Goal: Information Seeking & Learning: Learn about a topic

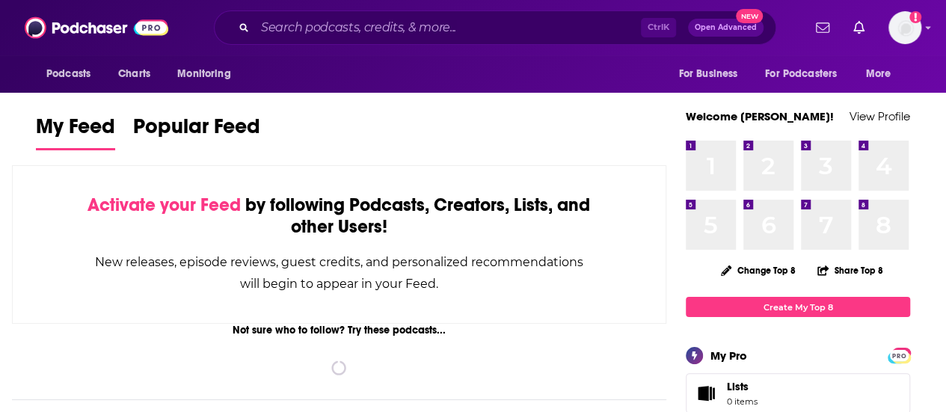
drag, startPoint x: 419, startPoint y: 26, endPoint x: 438, endPoint y: 53, distance: 32.8
click at [439, 55] on div "Podcasts Charts Monitoring Ctrl K Open Advanced New For Business For Podcasters…" at bounding box center [473, 27] width 946 height 55
click at [434, 27] on input "Search podcasts, credits, & more..." at bounding box center [448, 28] width 386 height 24
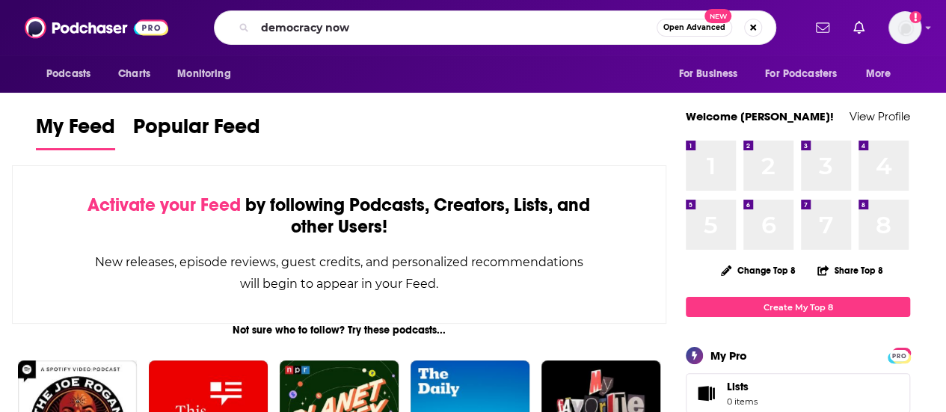
type input "democracy now"
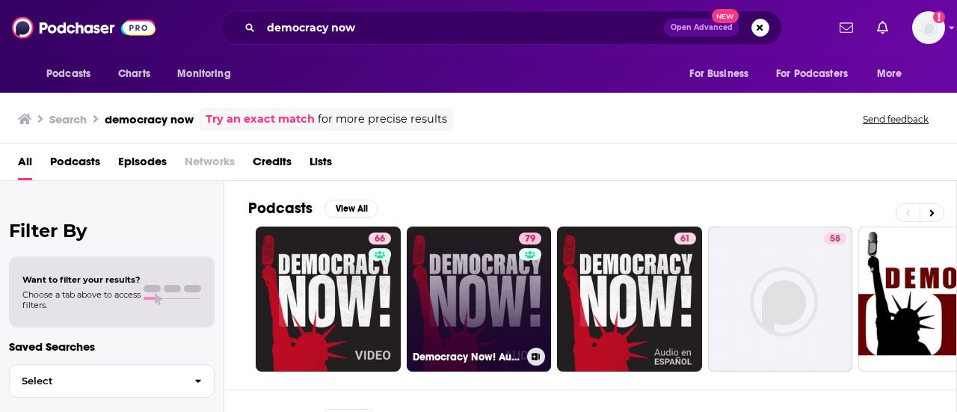
click at [431, 283] on link "79 Democracy Now! Audio" at bounding box center [479, 299] width 145 height 145
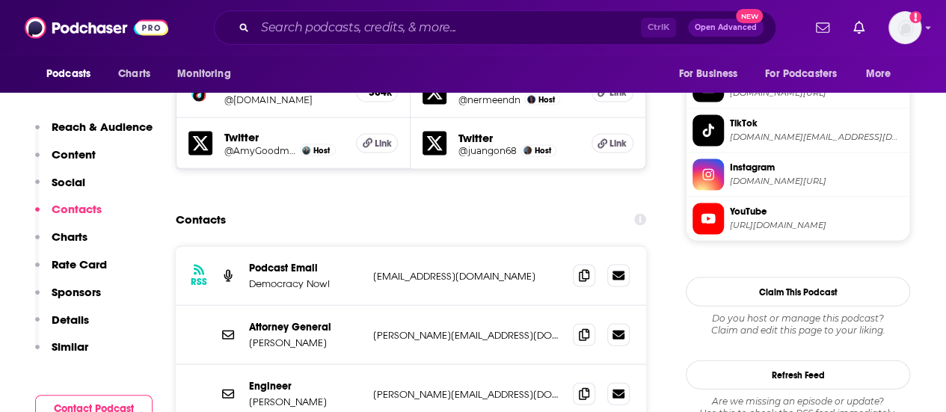
scroll to position [1495, 0]
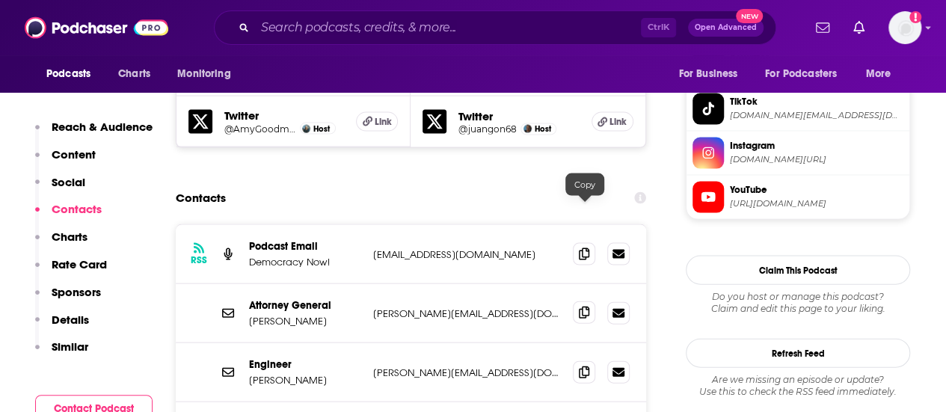
click at [579, 306] on icon at bounding box center [584, 312] width 10 height 12
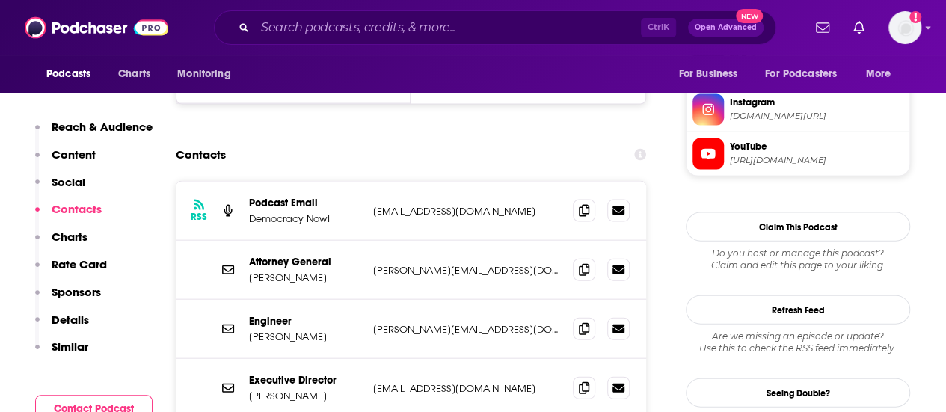
scroll to position [1570, 0]
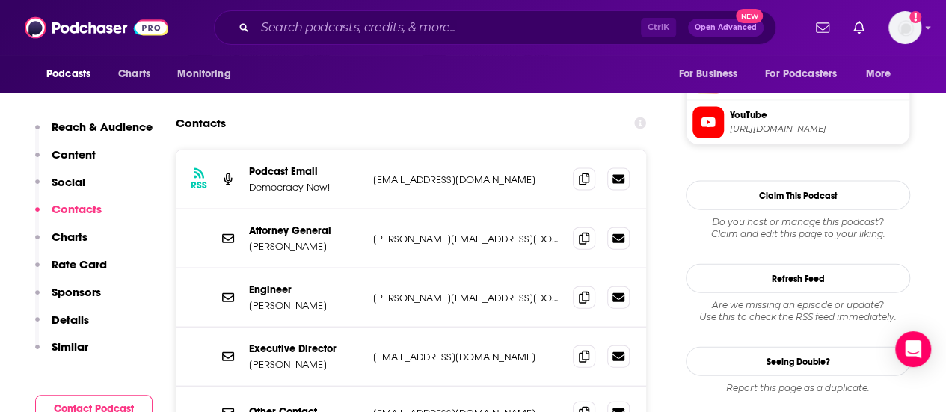
click at [328, 10] on div "Ctrl K Open Advanced New" at bounding box center [495, 27] width 562 height 34
click at [326, 23] on input "Search podcasts, credits, & more..." at bounding box center [448, 28] width 386 height 24
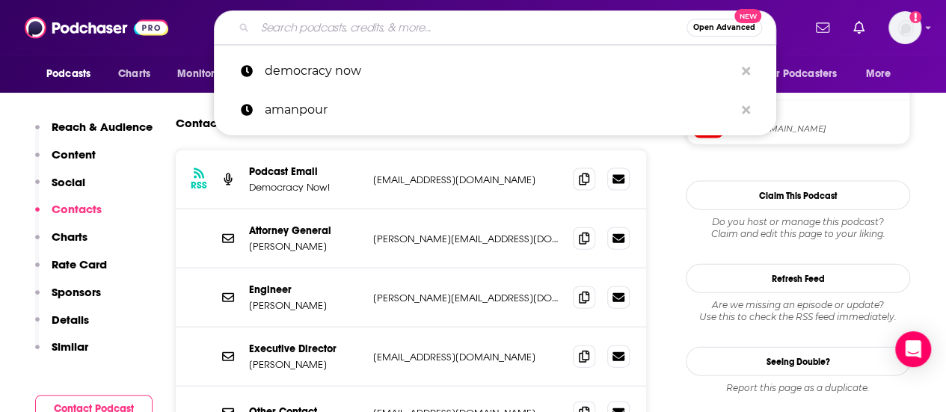
type input "w"
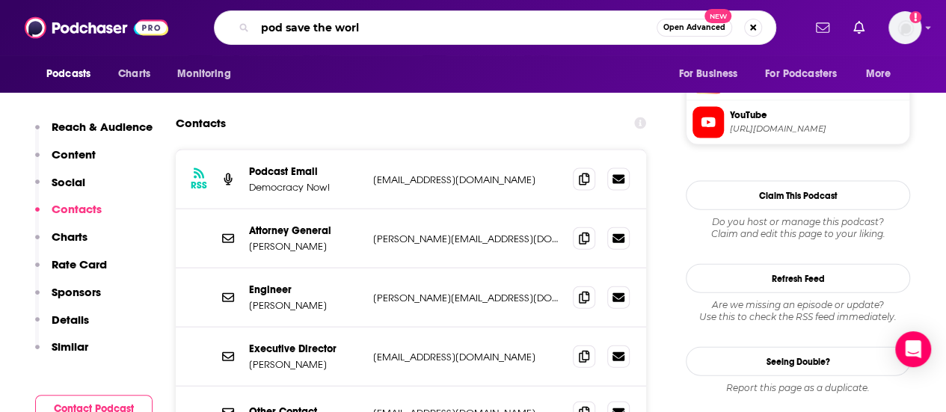
type input "pod save the world"
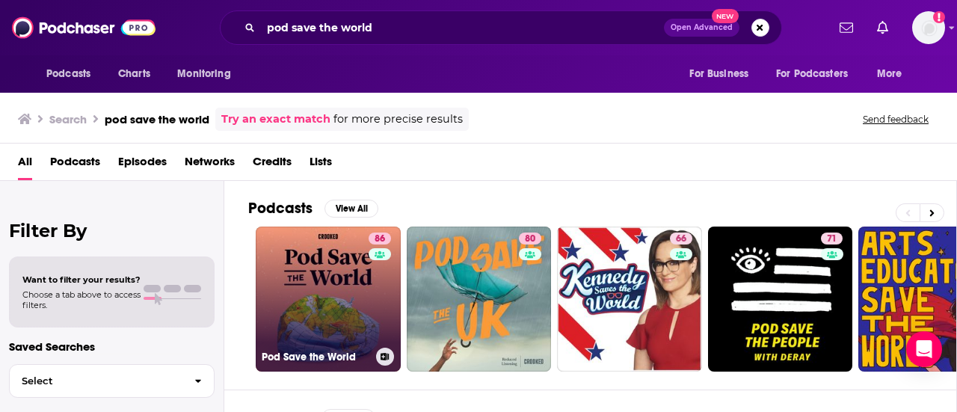
click at [321, 325] on link "86 Pod Save the World" at bounding box center [328, 299] width 145 height 145
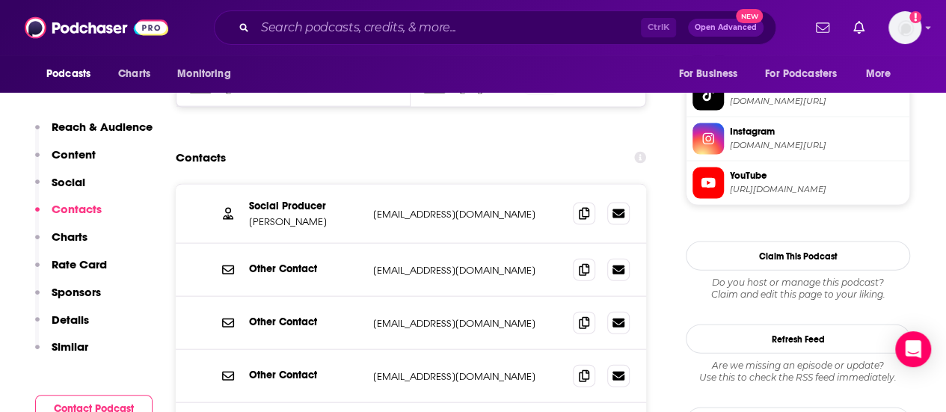
scroll to position [1495, 0]
